Goal: Check status: Check status

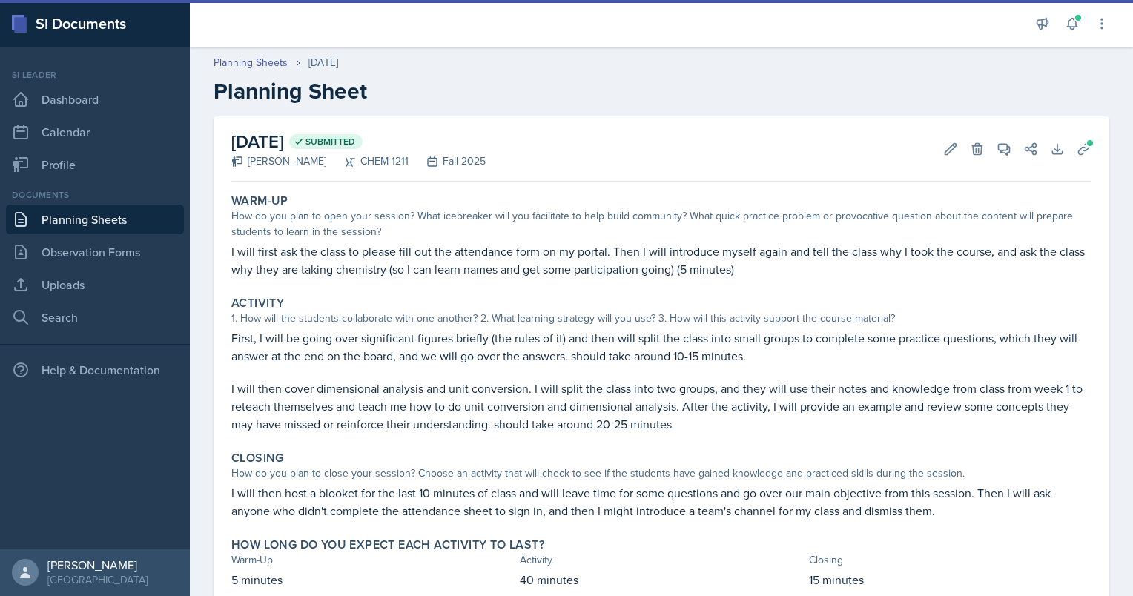
click at [76, 218] on link "Planning Sheets" at bounding box center [95, 220] width 178 height 30
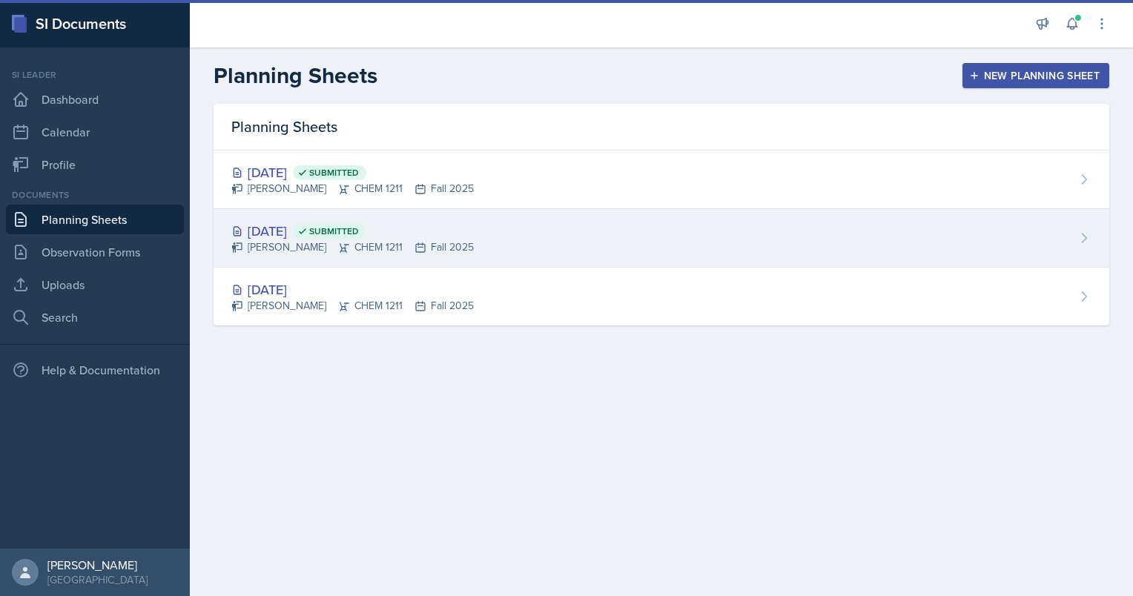
click at [347, 243] on div "[PERSON_NAME] CHEM 1211 Fall 2025" at bounding box center [352, 247] width 242 height 16
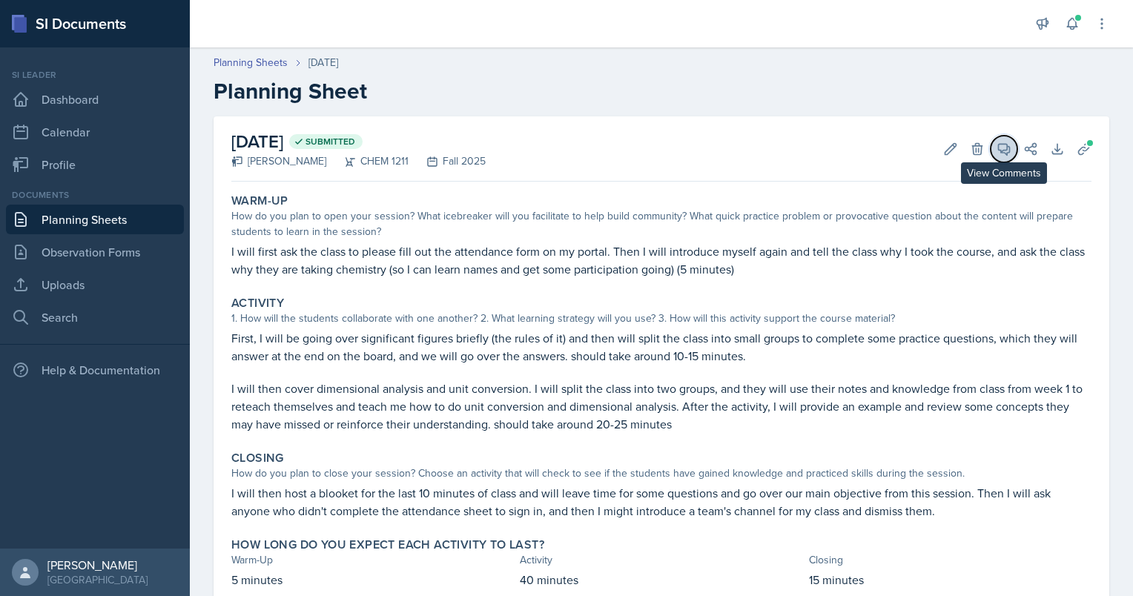
click at [998, 150] on icon at bounding box center [1003, 149] width 11 height 11
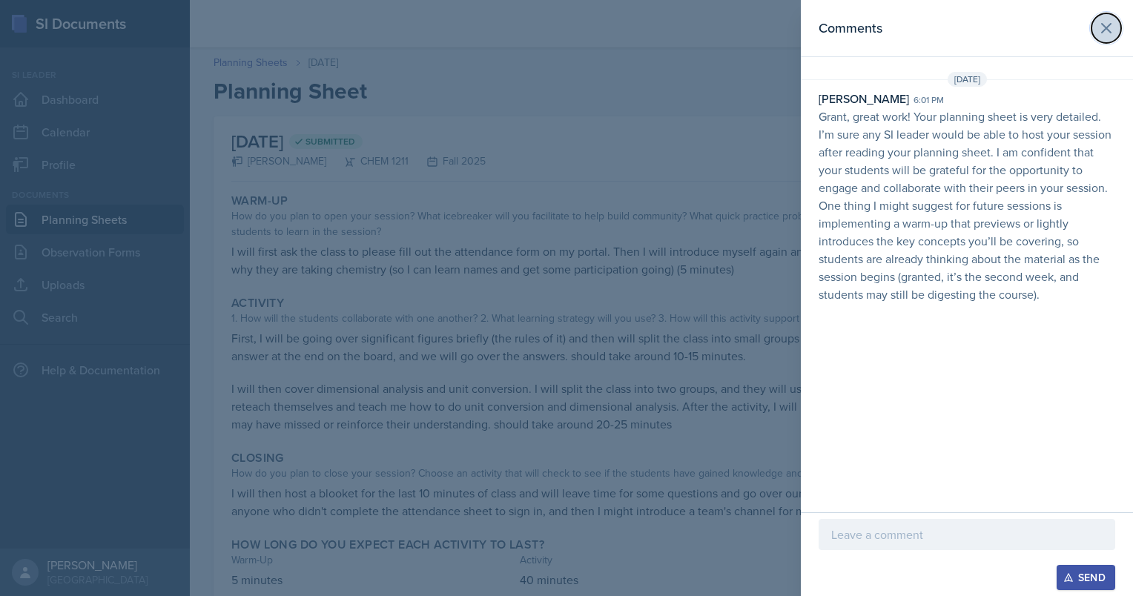
click at [1105, 38] on button at bounding box center [1106, 28] width 30 height 30
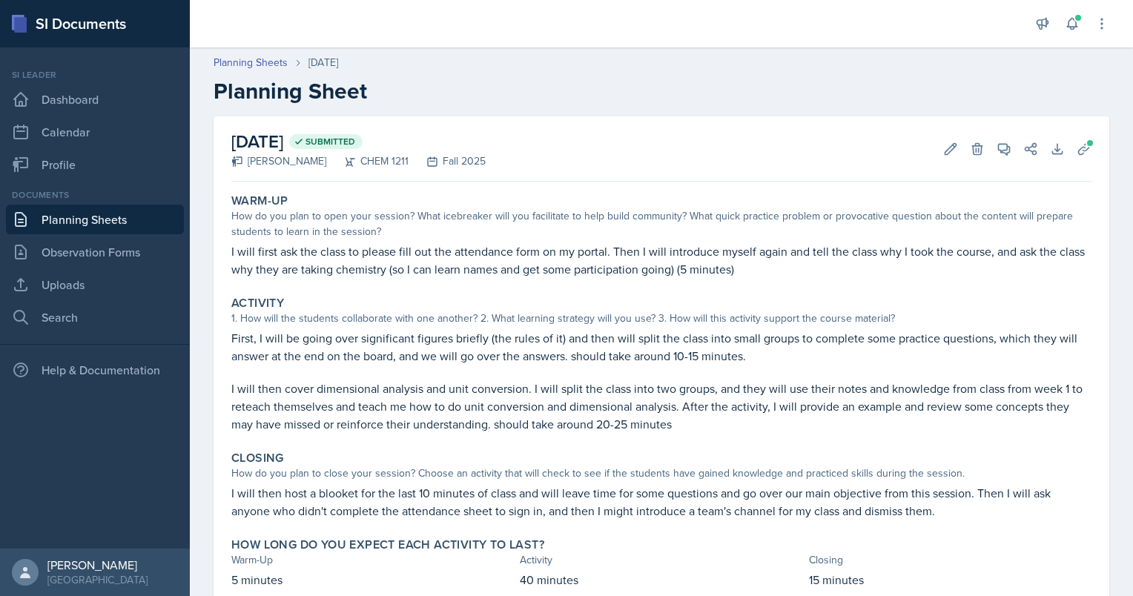
click at [61, 225] on link "Planning Sheets" at bounding box center [95, 220] width 178 height 30
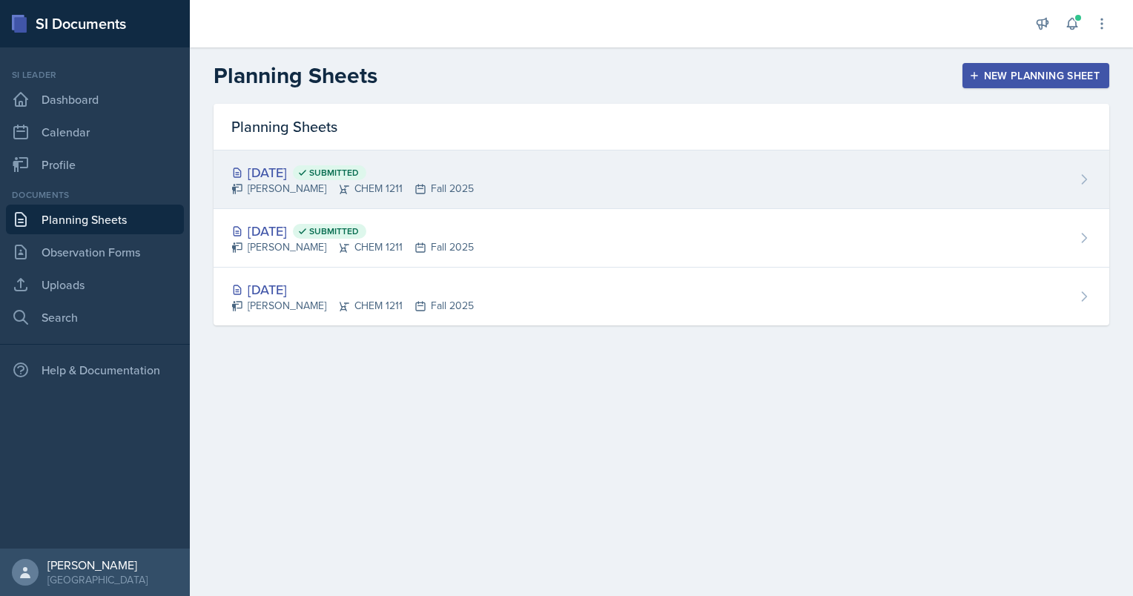
click at [299, 175] on div "[DATE] Submitted" at bounding box center [352, 172] width 242 height 20
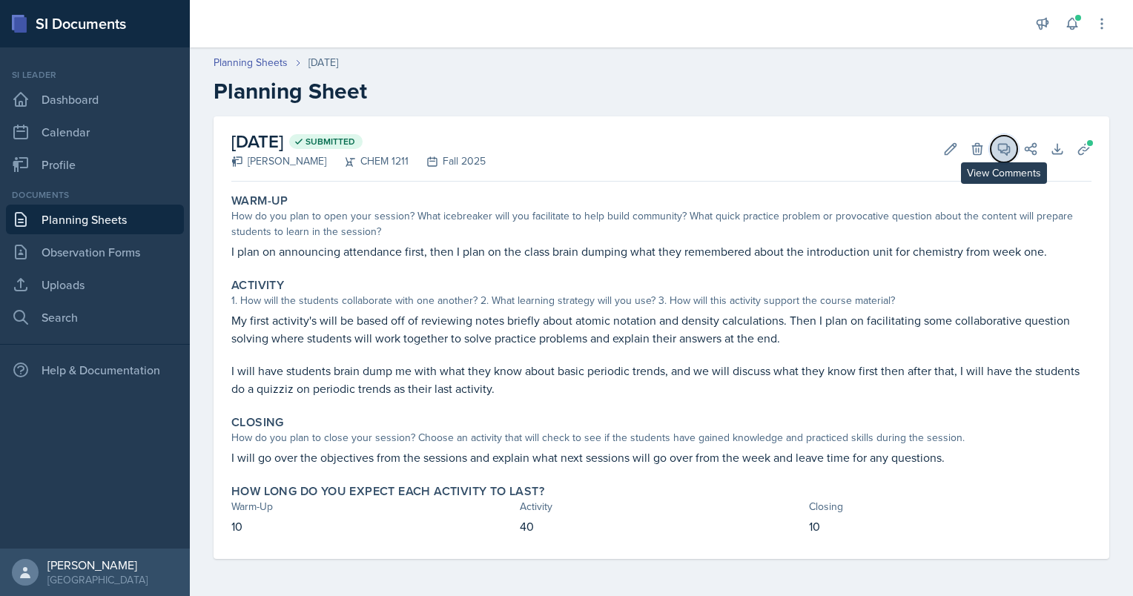
click at [1005, 148] on icon at bounding box center [1003, 149] width 15 height 15
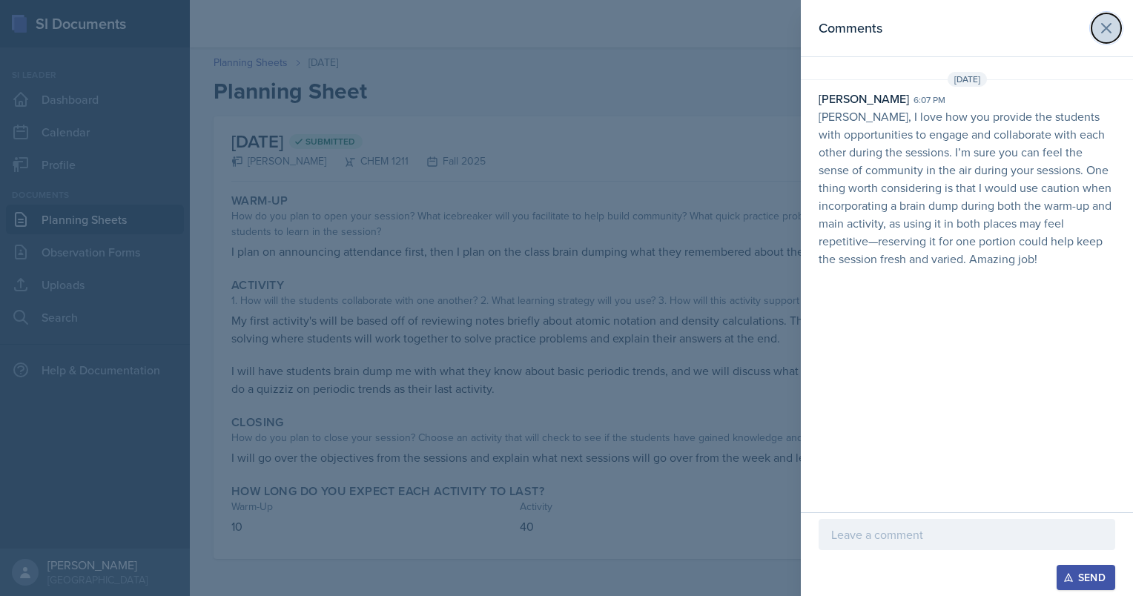
click at [1098, 36] on icon at bounding box center [1106, 28] width 18 height 18
